Goal: Information Seeking & Learning: Understand process/instructions

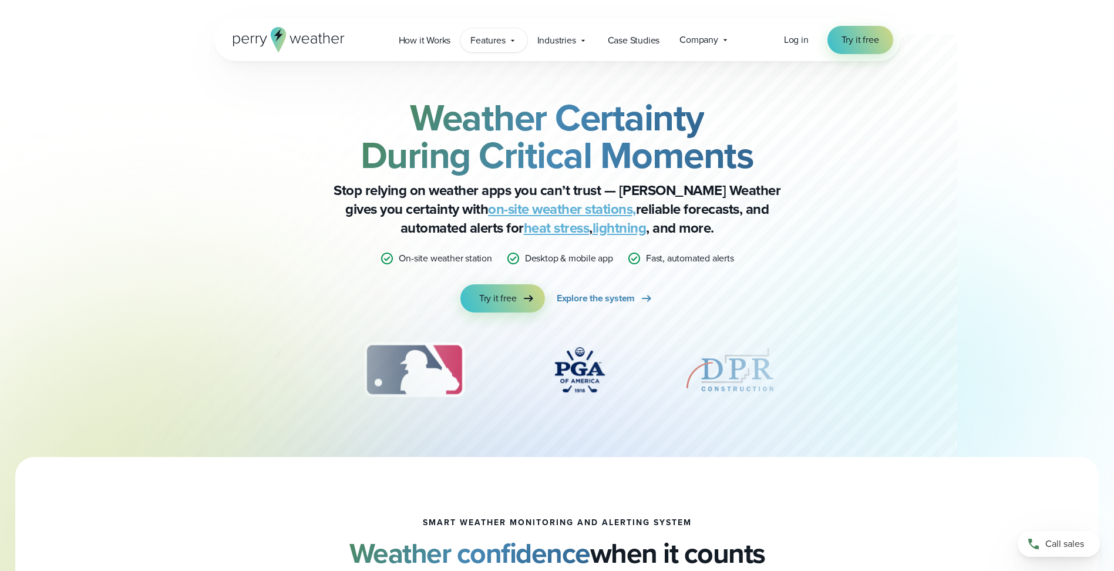
click at [511, 48] on div "Features Explore All Features Explore Perry Weather's on-site weather hardware …" at bounding box center [493, 40] width 66 height 24
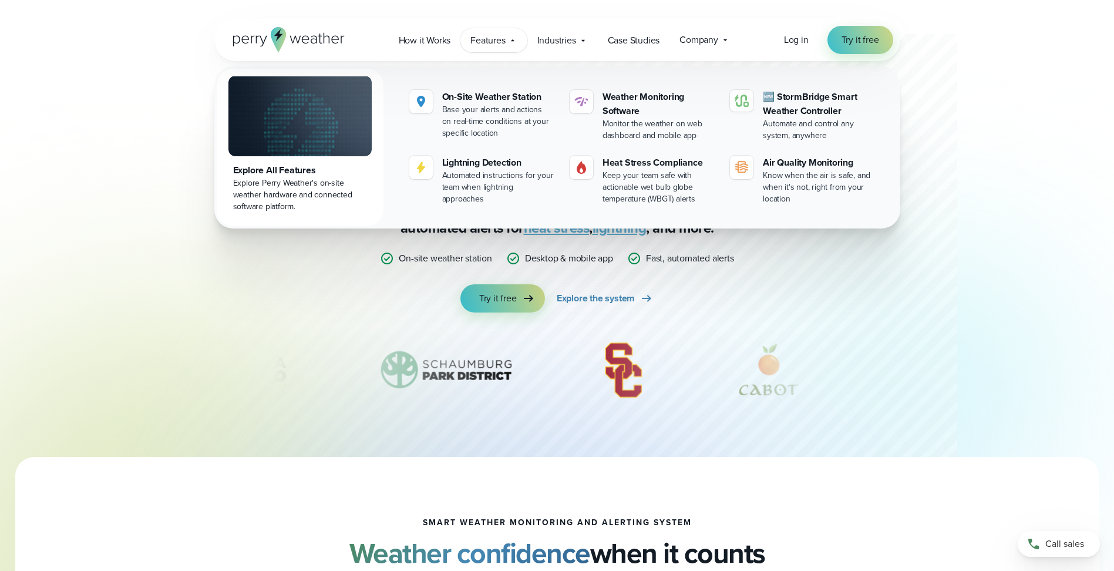
click at [1025, 290] on div "Weather Certainty During Critical Moments Stop relying on weather apps you can’…" at bounding box center [557, 228] width 1114 height 457
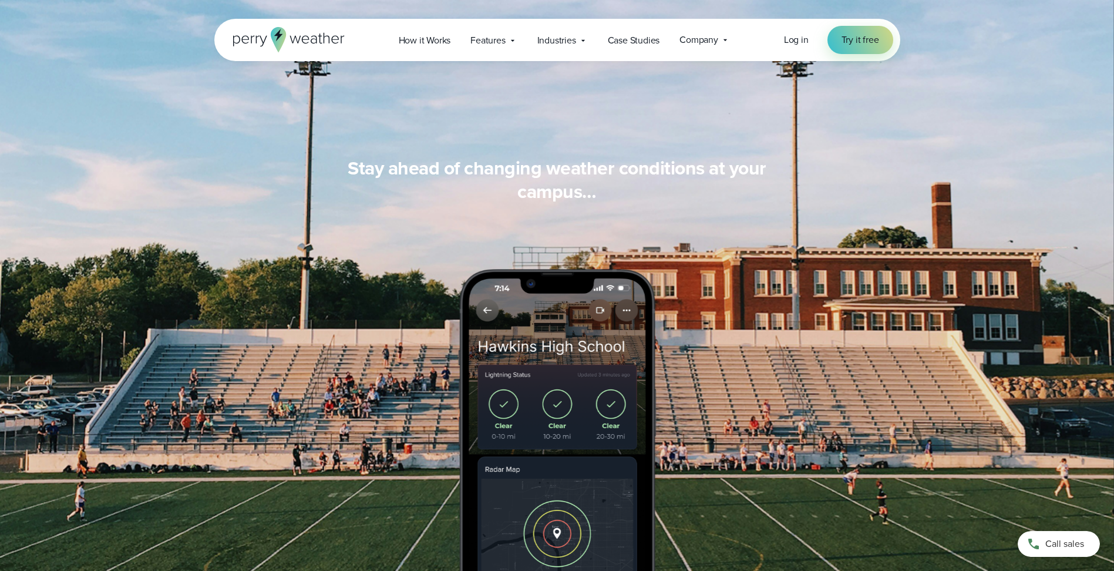
scroll to position [998, 0]
click at [509, 43] on icon at bounding box center [512, 40] width 9 height 9
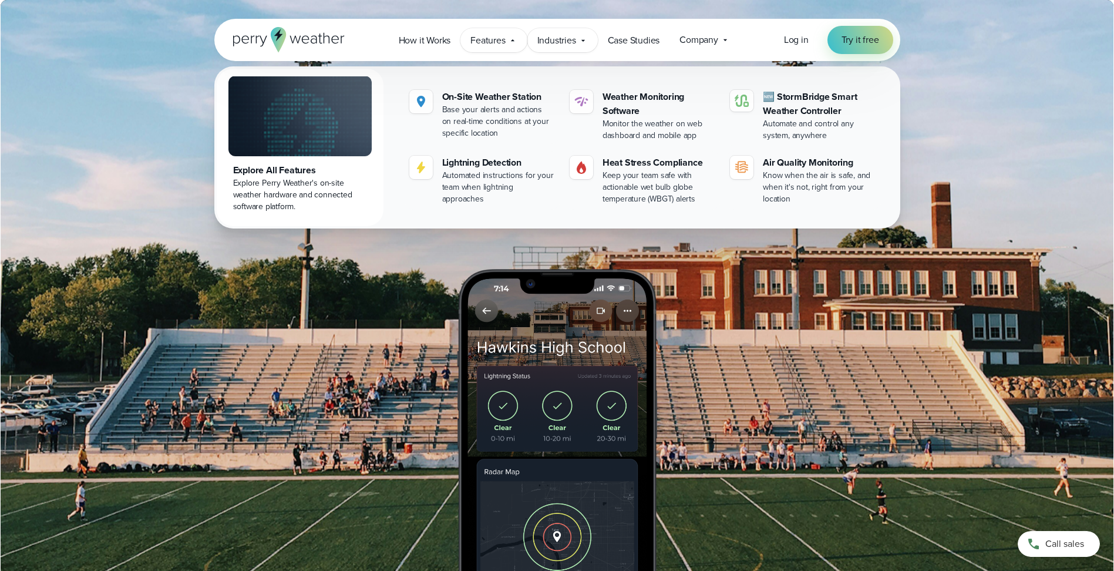
click at [586, 42] on icon at bounding box center [582, 40] width 9 height 9
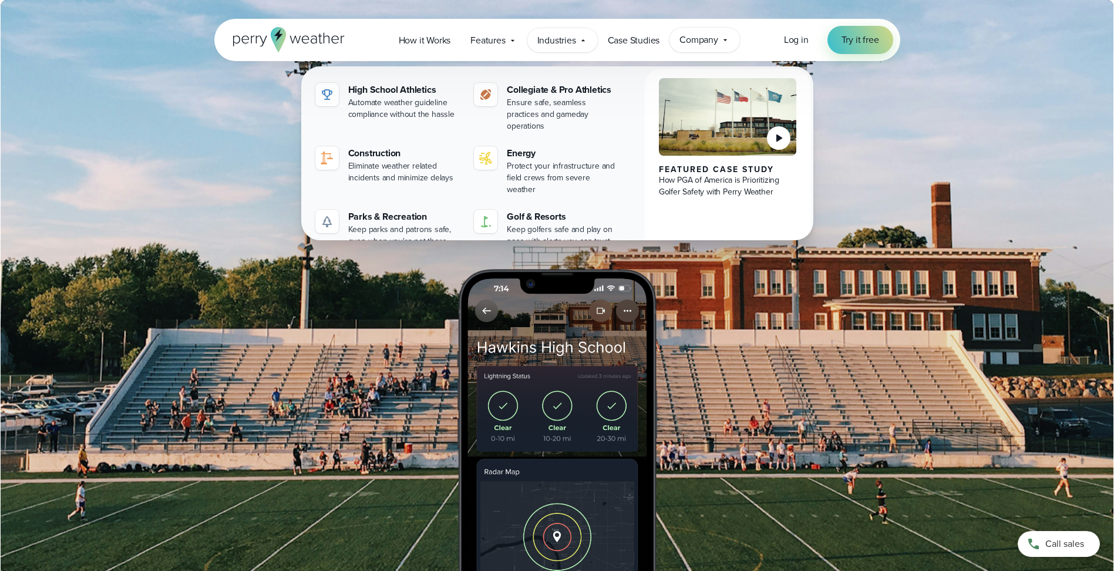
click at [718, 42] on div "Company Contact Us Reach out to us for sales or support questions" at bounding box center [704, 40] width 70 height 25
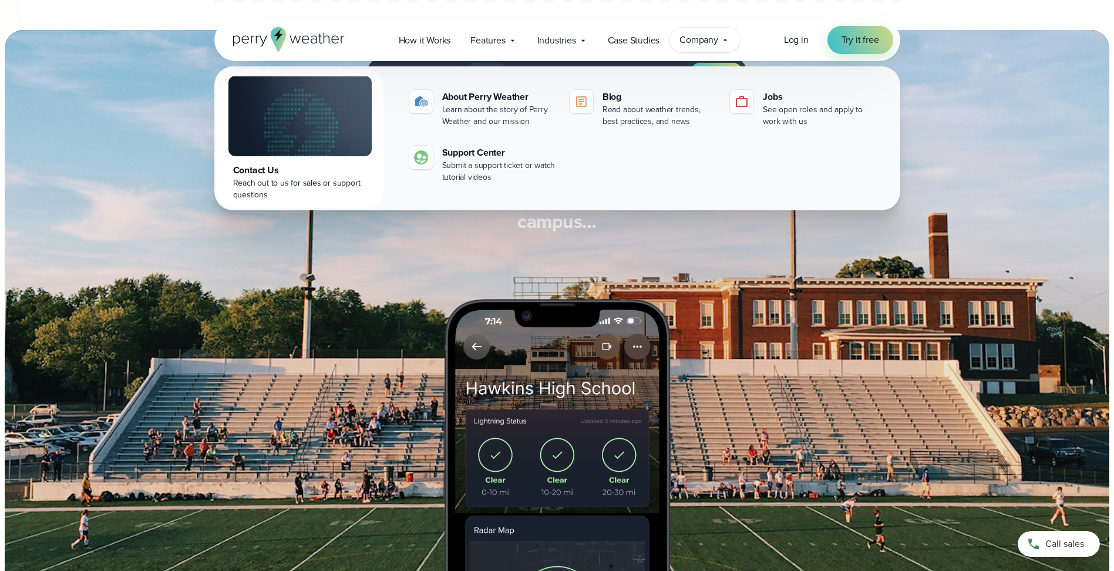
scroll to position [763, 0]
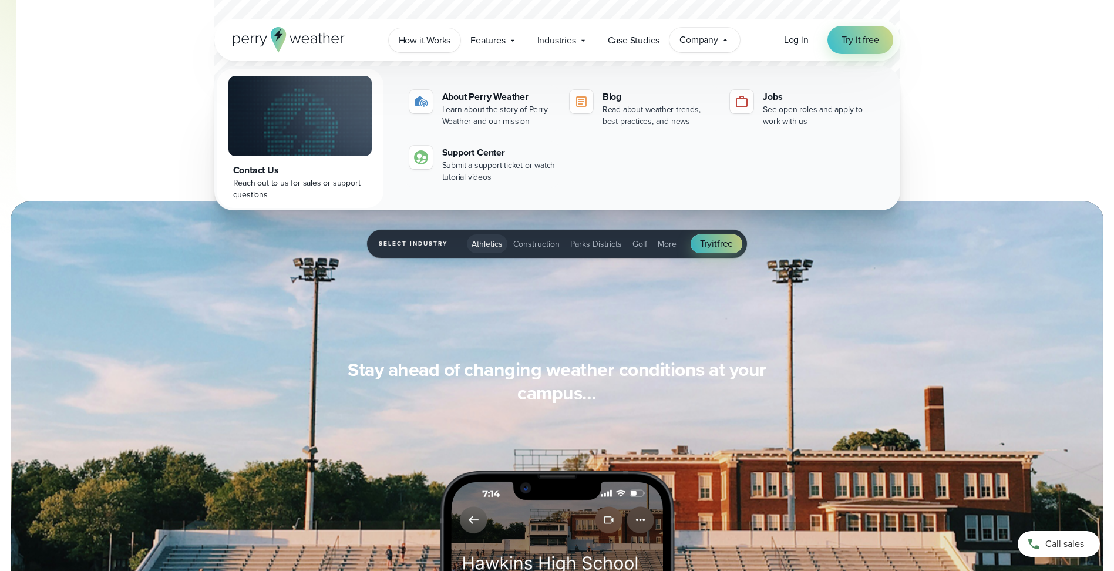
click at [439, 38] on span "How it Works" at bounding box center [425, 40] width 52 height 14
